Goal: Understand process/instructions: Learn how to perform a task or action

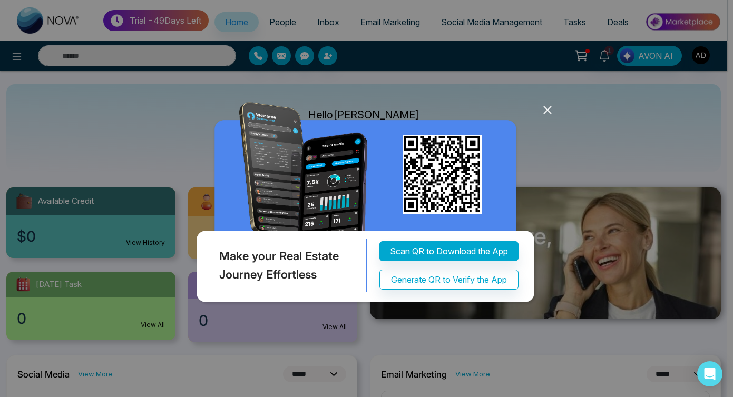
select select "*"
click at [543, 111] on icon at bounding box center [547, 110] width 16 height 16
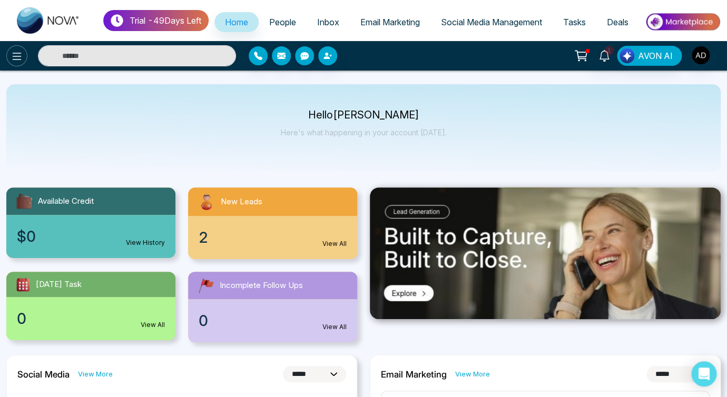
click at [19, 66] on button at bounding box center [16, 55] width 21 height 21
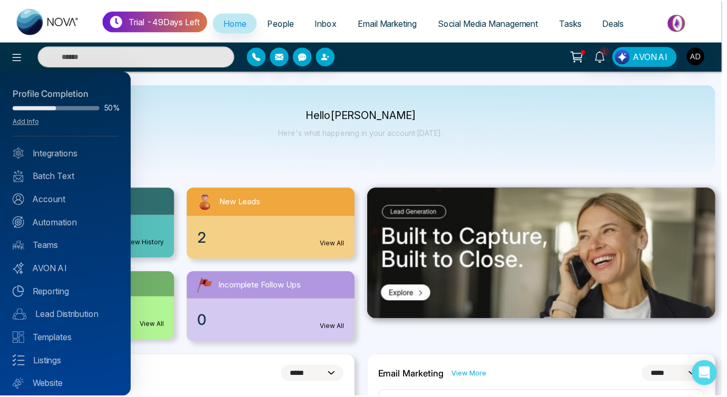
scroll to position [29, 0]
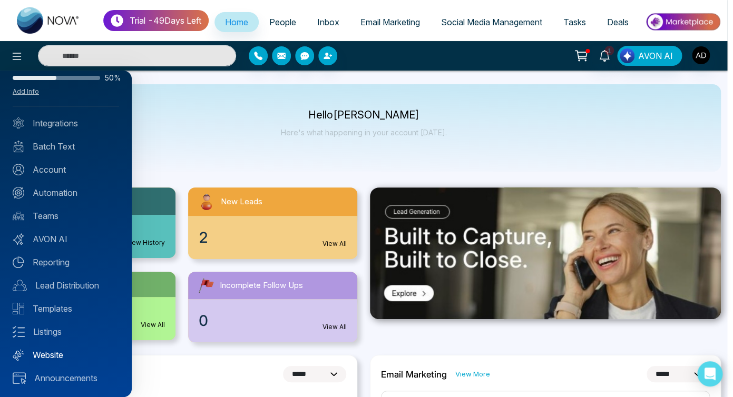
click at [41, 358] on link "Website" at bounding box center [66, 355] width 106 height 13
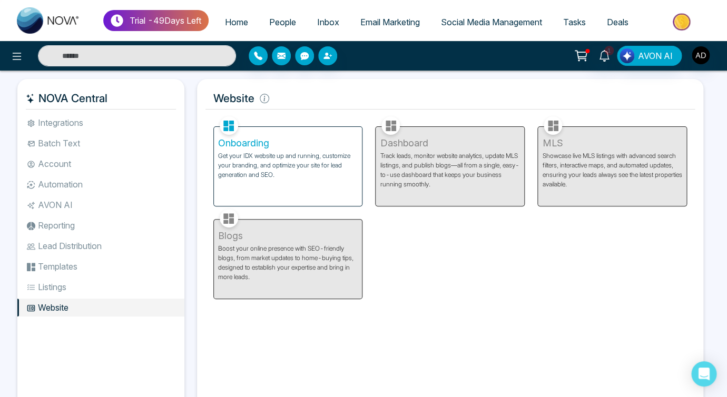
click at [335, 149] on h5 "Onboarding" at bounding box center [288, 143] width 140 height 12
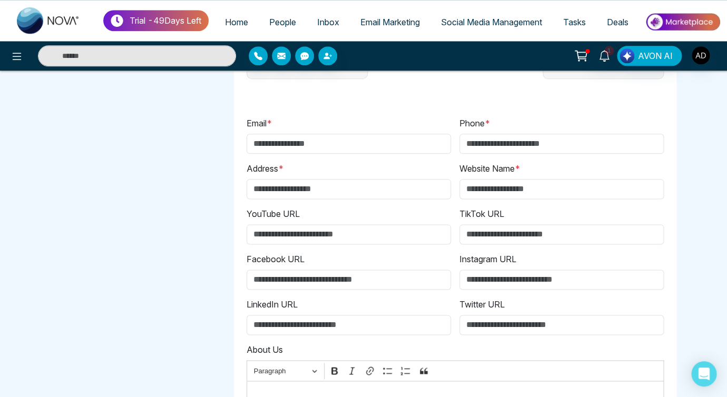
scroll to position [448, 0]
